Goal: Transaction & Acquisition: Purchase product/service

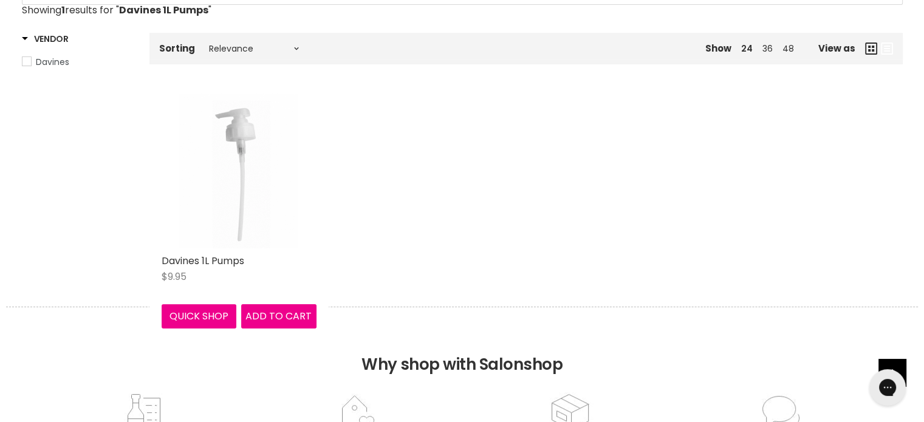
click at [240, 204] on img "Main content" at bounding box center [239, 171] width 155 height 155
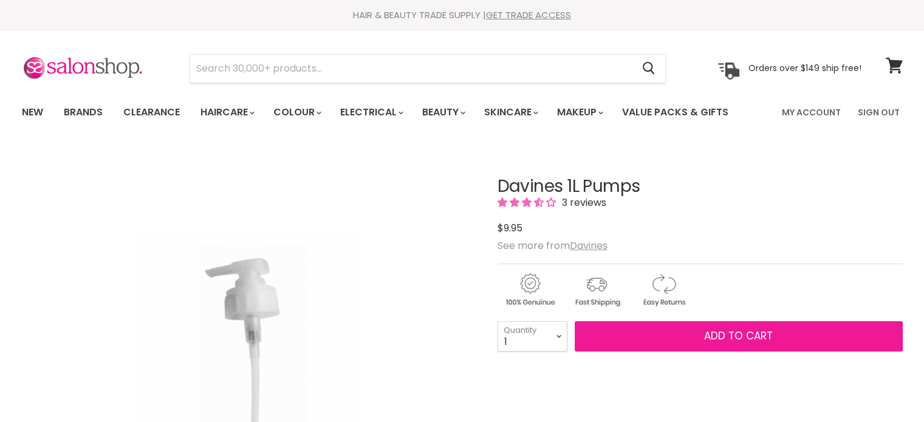
click at [698, 329] on button "Add to cart" at bounding box center [738, 336] width 328 height 30
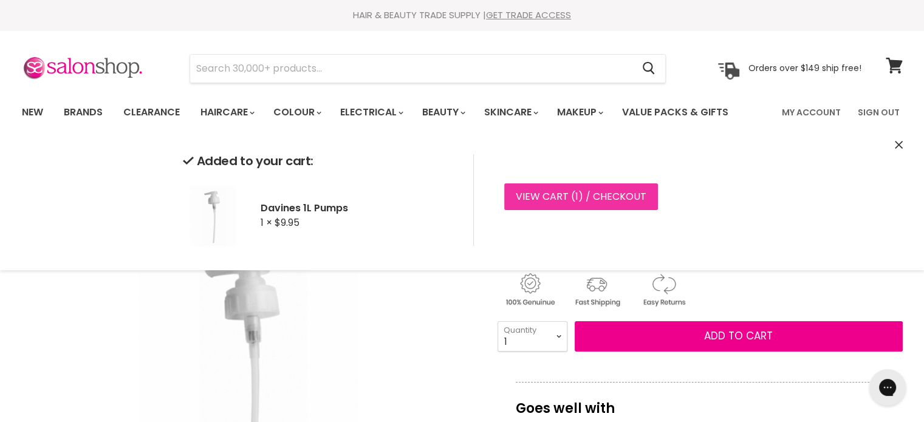
click at [563, 196] on link "View cart ( 1 ) / Checkout" at bounding box center [581, 196] width 154 height 27
